Goal: Task Accomplishment & Management: Manage account settings

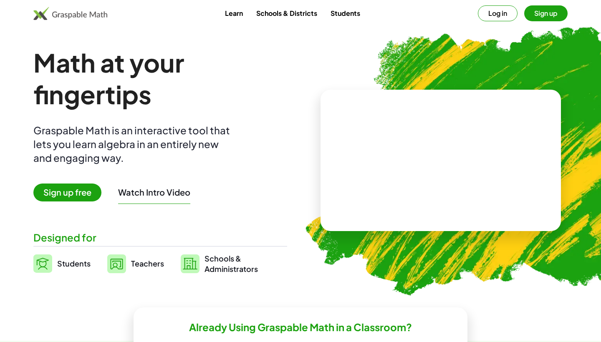
click at [498, 15] on button "Log in" at bounding box center [498, 13] width 40 height 16
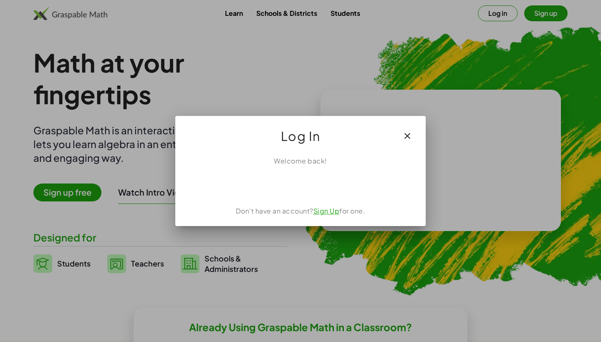
click at [324, 212] on link "Sign Up" at bounding box center [326, 210] width 26 height 9
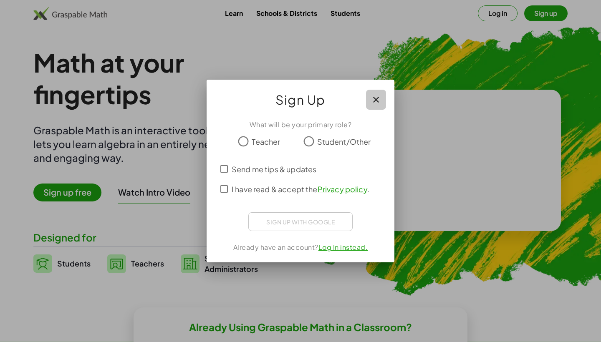
click at [375, 100] on icon "button" at bounding box center [376, 100] width 10 height 10
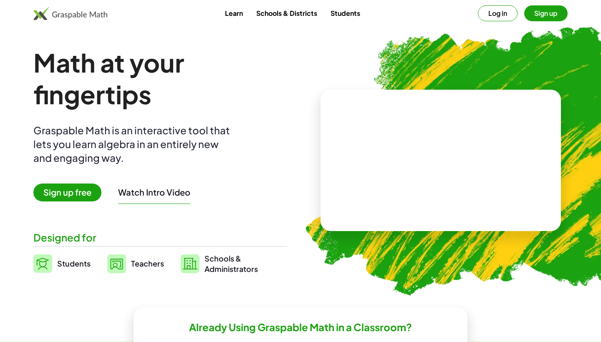
click at [497, 13] on button "Log in" at bounding box center [498, 13] width 40 height 16
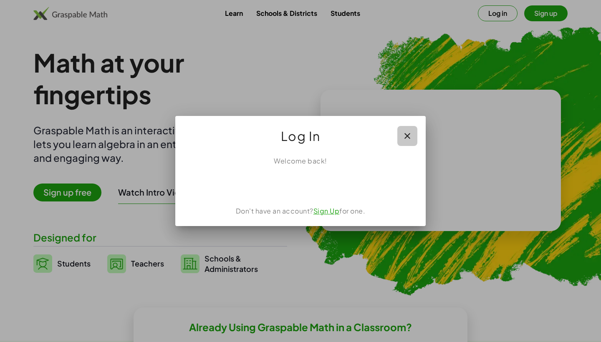
click at [407, 136] on icon "button" at bounding box center [407, 136] width 10 height 10
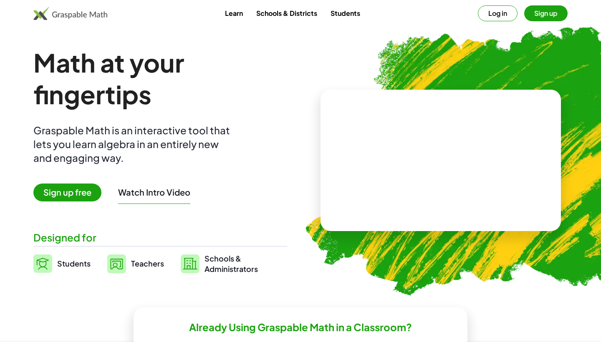
click at [547, 11] on button "Sign up" at bounding box center [545, 13] width 43 height 16
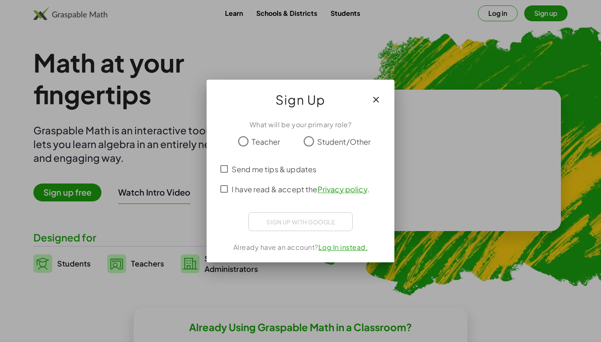
click at [379, 102] on icon "button" at bounding box center [376, 100] width 10 height 10
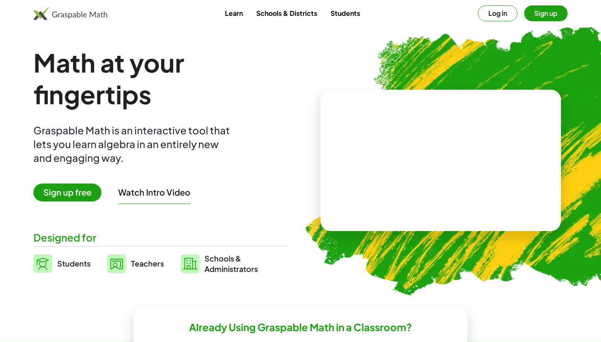
click at [506, 11] on button "Log in" at bounding box center [498, 13] width 40 height 16
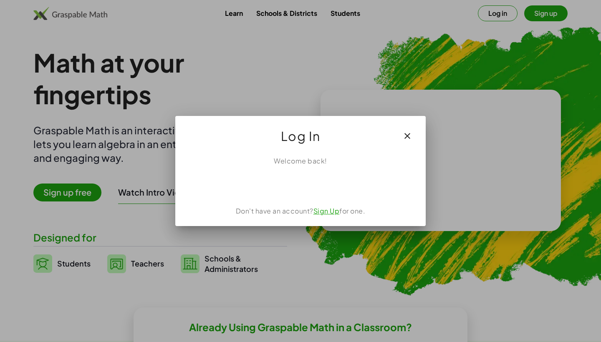
click at [320, 183] on div "Acceder con Google. Se abre en una pestaña nueva" at bounding box center [301, 184] width 80 height 18
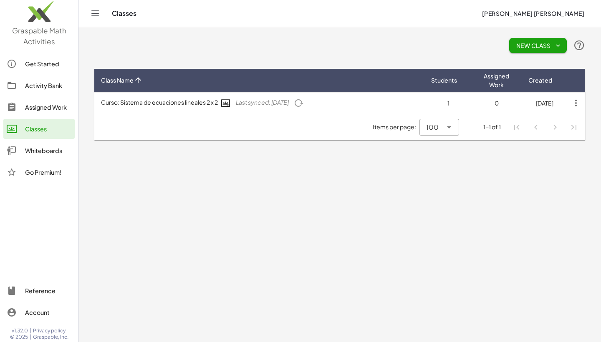
click at [514, 42] on button "New Class" at bounding box center [538, 45] width 58 height 15
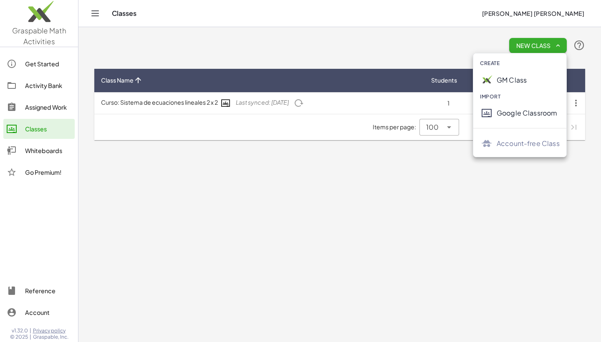
click at [378, 50] on div "New Class" at bounding box center [339, 45] width 491 height 27
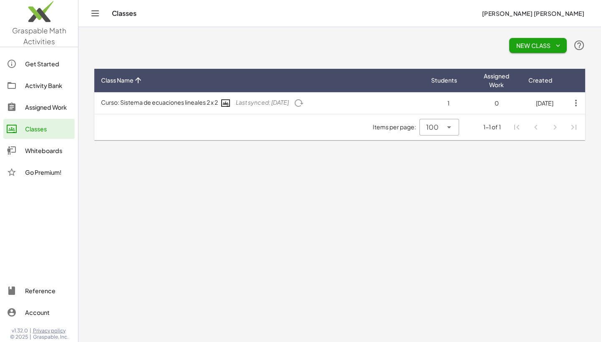
click at [28, 86] on div "Activity Bank" at bounding box center [48, 86] width 46 height 10
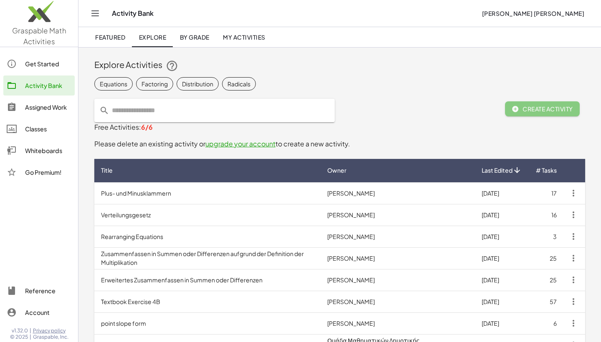
click at [524, 13] on span "[PERSON_NAME] [PERSON_NAME]" at bounding box center [532, 14] width 103 height 8
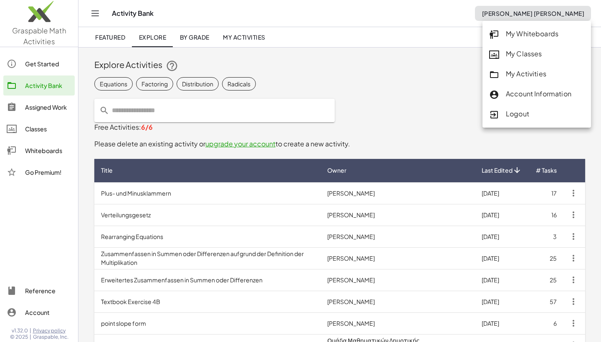
click at [509, 115] on div "Logout" at bounding box center [536, 114] width 95 height 11
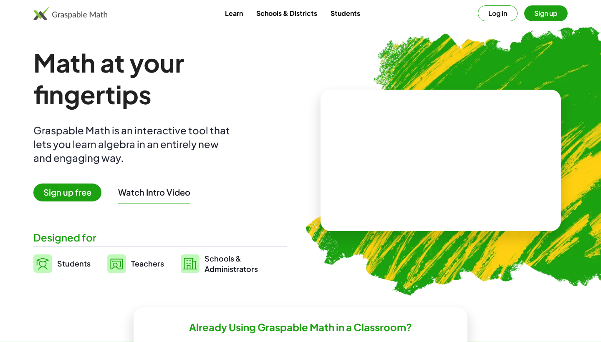
click at [504, 10] on button "Log in" at bounding box center [498, 13] width 40 height 16
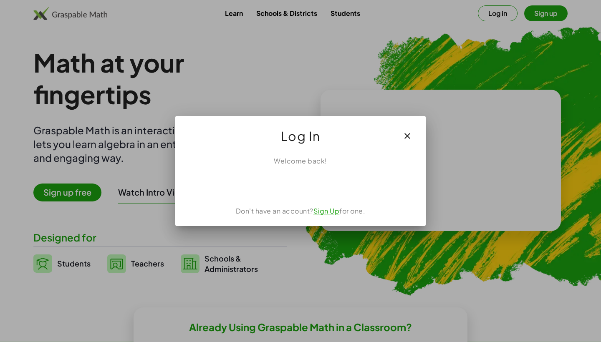
click at [315, 182] on div "Acceder con Google. Se abre en una pestaña nueva" at bounding box center [300, 184] width 99 height 18
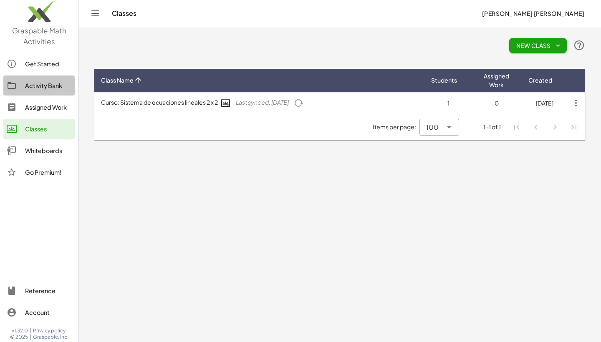
click at [55, 83] on div "Activity Bank" at bounding box center [48, 86] width 46 height 10
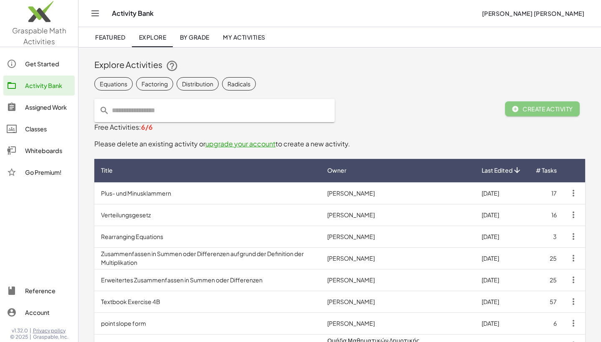
click at [146, 129] on span "6/6" at bounding box center [147, 127] width 12 height 9
click at [248, 36] on span "My Activities" at bounding box center [244, 37] width 43 height 8
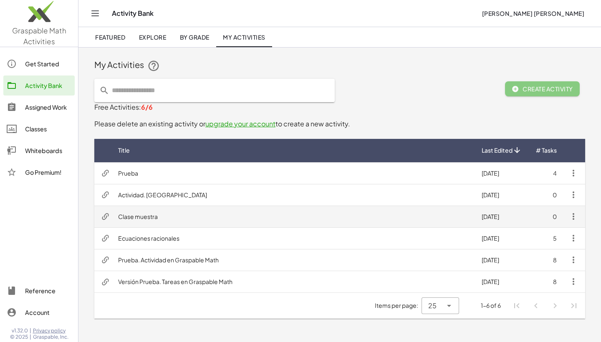
click at [573, 215] on icon "button" at bounding box center [573, 217] width 10 height 10
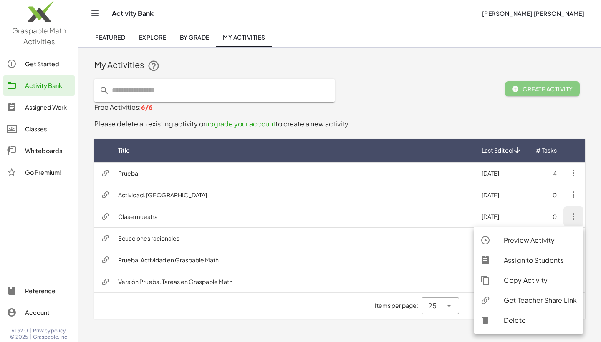
click at [360, 317] on div "Items per page: 25 ** 1-6 of 6" at bounding box center [339, 306] width 491 height 26
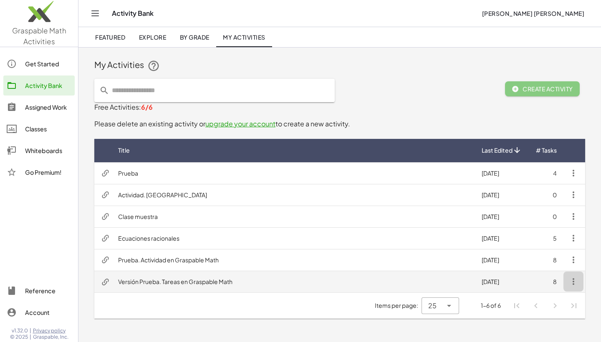
click at [572, 284] on icon "button" at bounding box center [573, 282] width 10 height 10
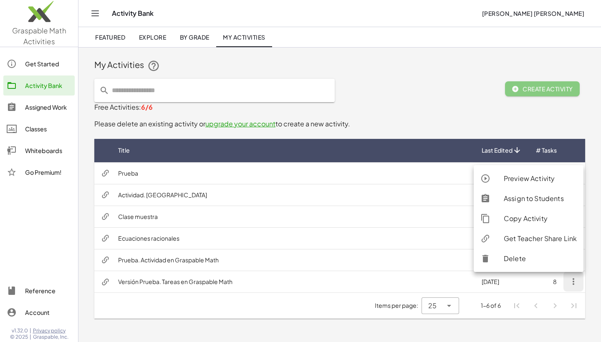
click at [518, 262] on div "Delete" at bounding box center [540, 259] width 73 height 10
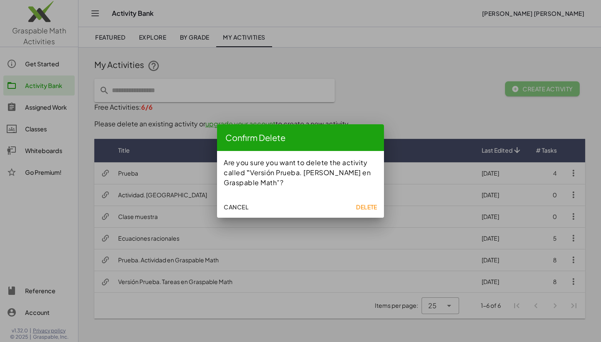
click at [361, 203] on button "Delete" at bounding box center [367, 206] width 28 height 15
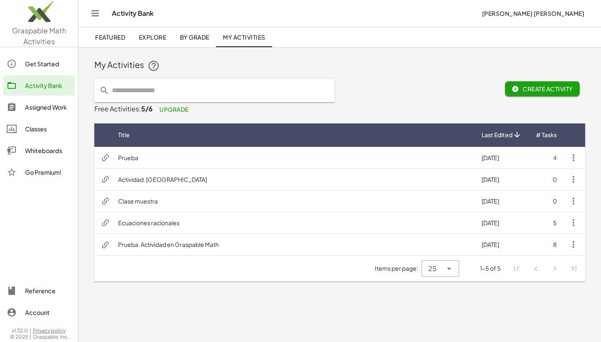
click at [42, 79] on link "Activity Bank" at bounding box center [38, 86] width 71 height 20
click at [42, 65] on div "Get Started" at bounding box center [48, 64] width 46 height 10
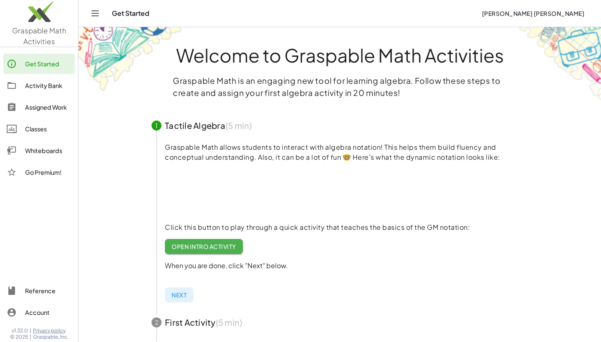
click at [38, 88] on div "Activity Bank" at bounding box center [48, 86] width 46 height 10
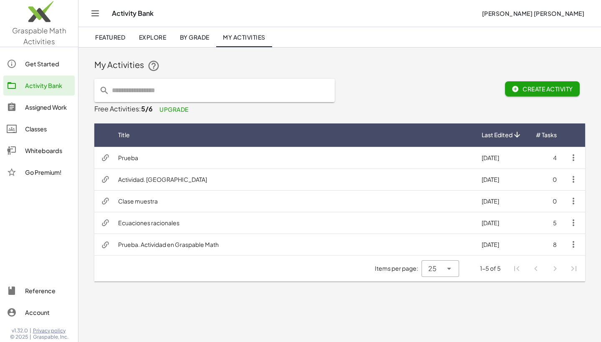
click at [171, 111] on span "Upgrade" at bounding box center [173, 110] width 29 height 8
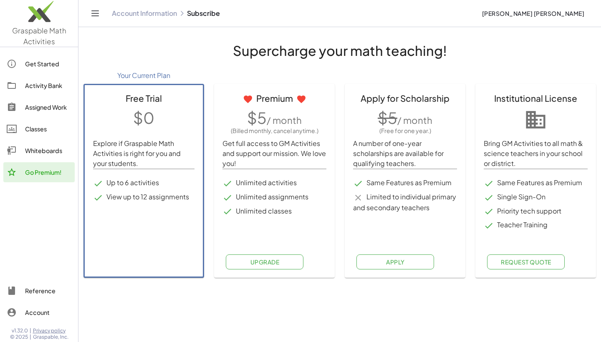
click at [396, 262] on span "Apply" at bounding box center [395, 262] width 19 height 8
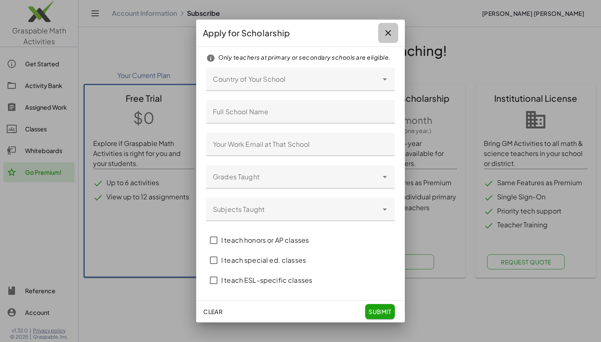
click at [388, 31] on icon "button" at bounding box center [388, 33] width 10 height 10
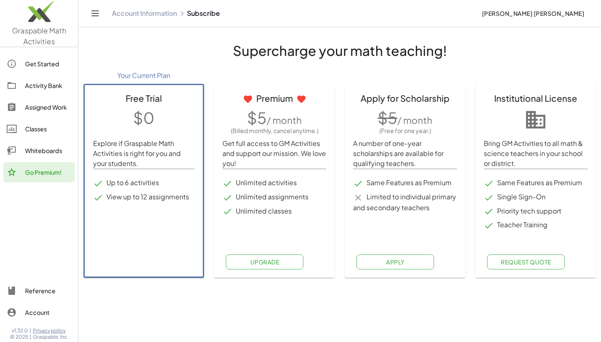
click at [38, 88] on div "Activity Bank" at bounding box center [48, 86] width 46 height 10
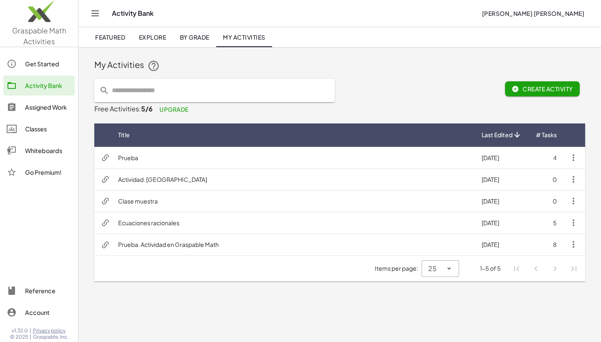
click at [40, 66] on div "Get Started" at bounding box center [48, 64] width 46 height 10
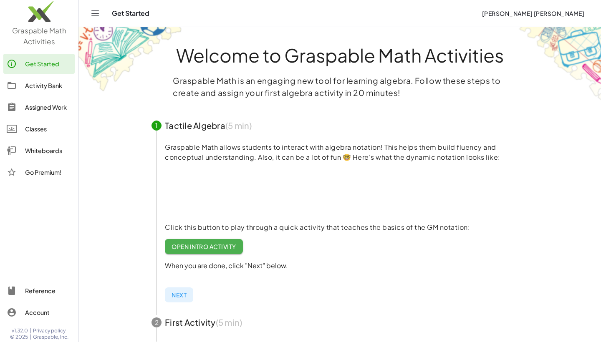
click at [37, 91] on link "Activity Bank" at bounding box center [38, 86] width 71 height 20
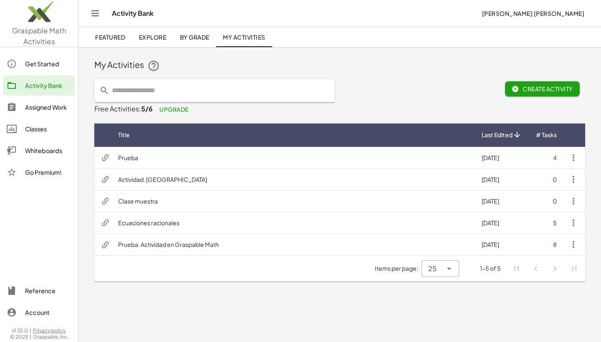
click at [43, 18] on img at bounding box center [39, 13] width 78 height 35
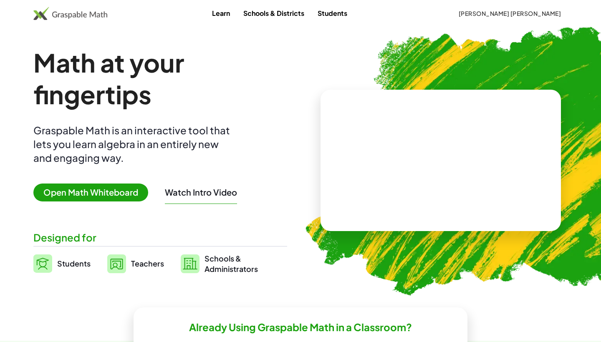
click at [220, 15] on link "Learn" at bounding box center [220, 12] width 31 height 15
